Goal: Task Accomplishment & Management: Manage account settings

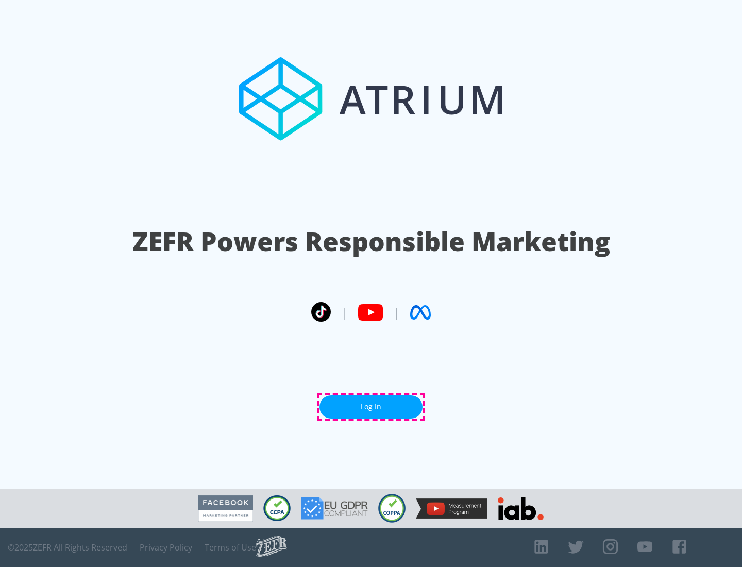
click at [371, 406] on link "Log In" at bounding box center [370, 406] width 103 height 23
